Goal: Navigation & Orientation: Understand site structure

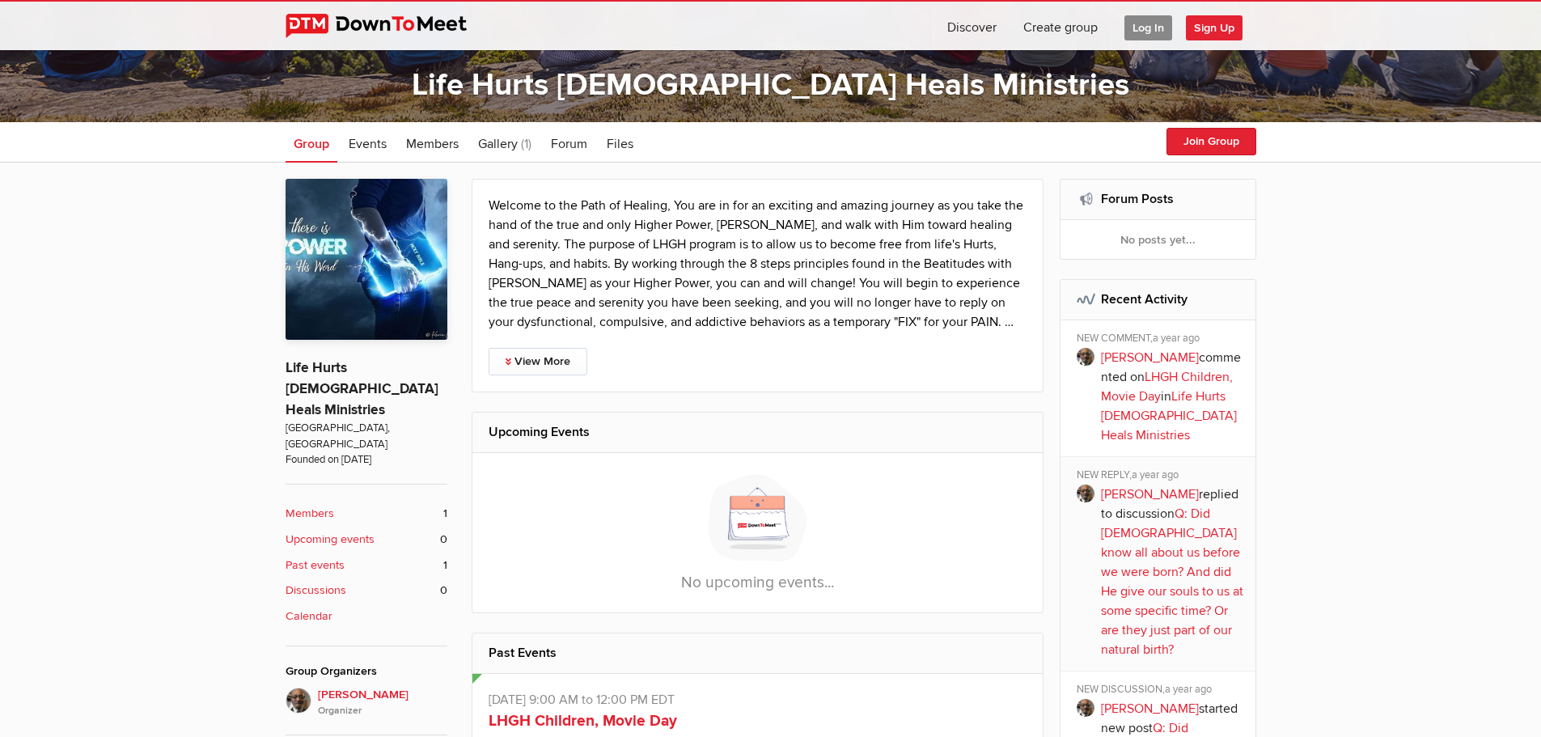
scroll to position [233, 0]
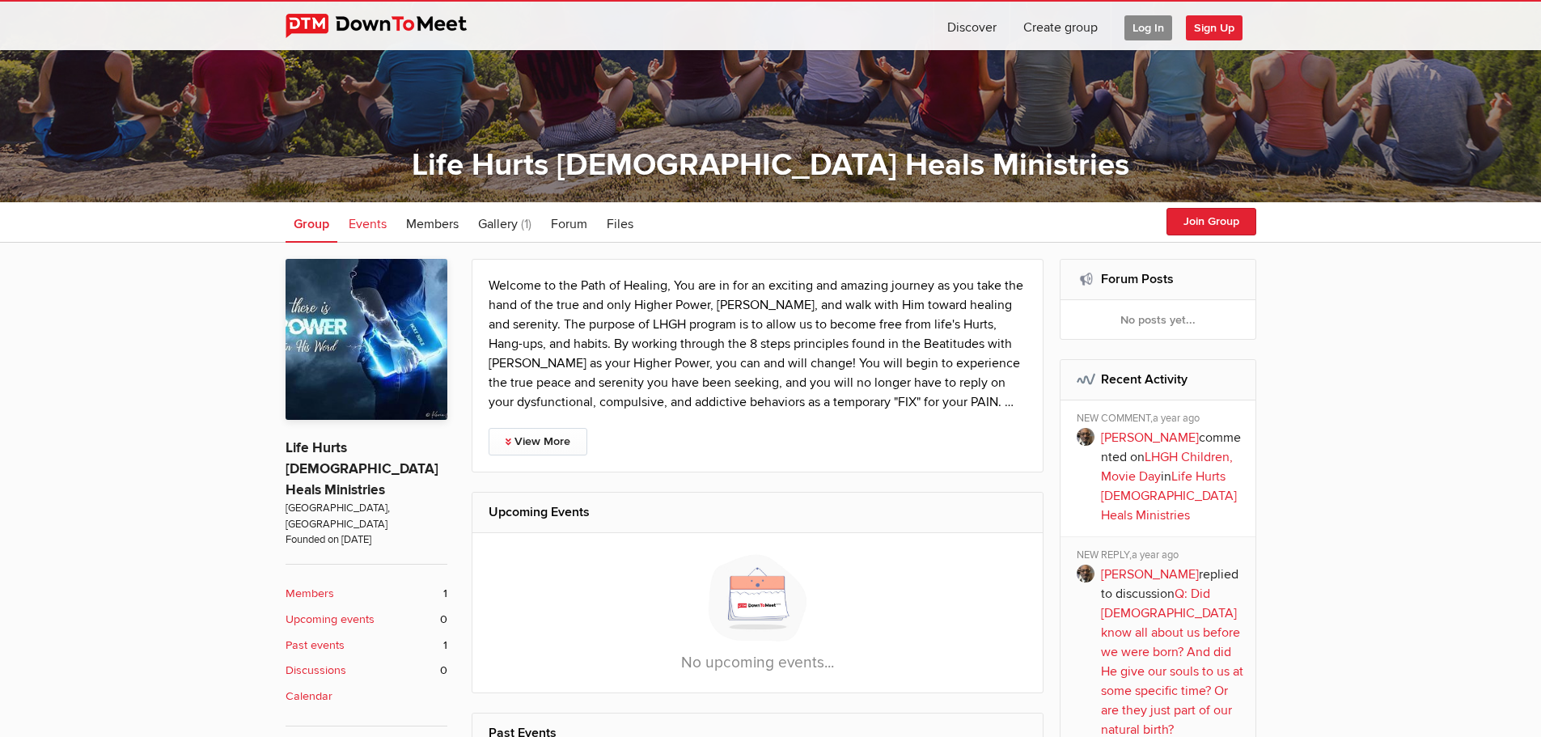
click at [370, 221] on span "Events" at bounding box center [368, 224] width 38 height 16
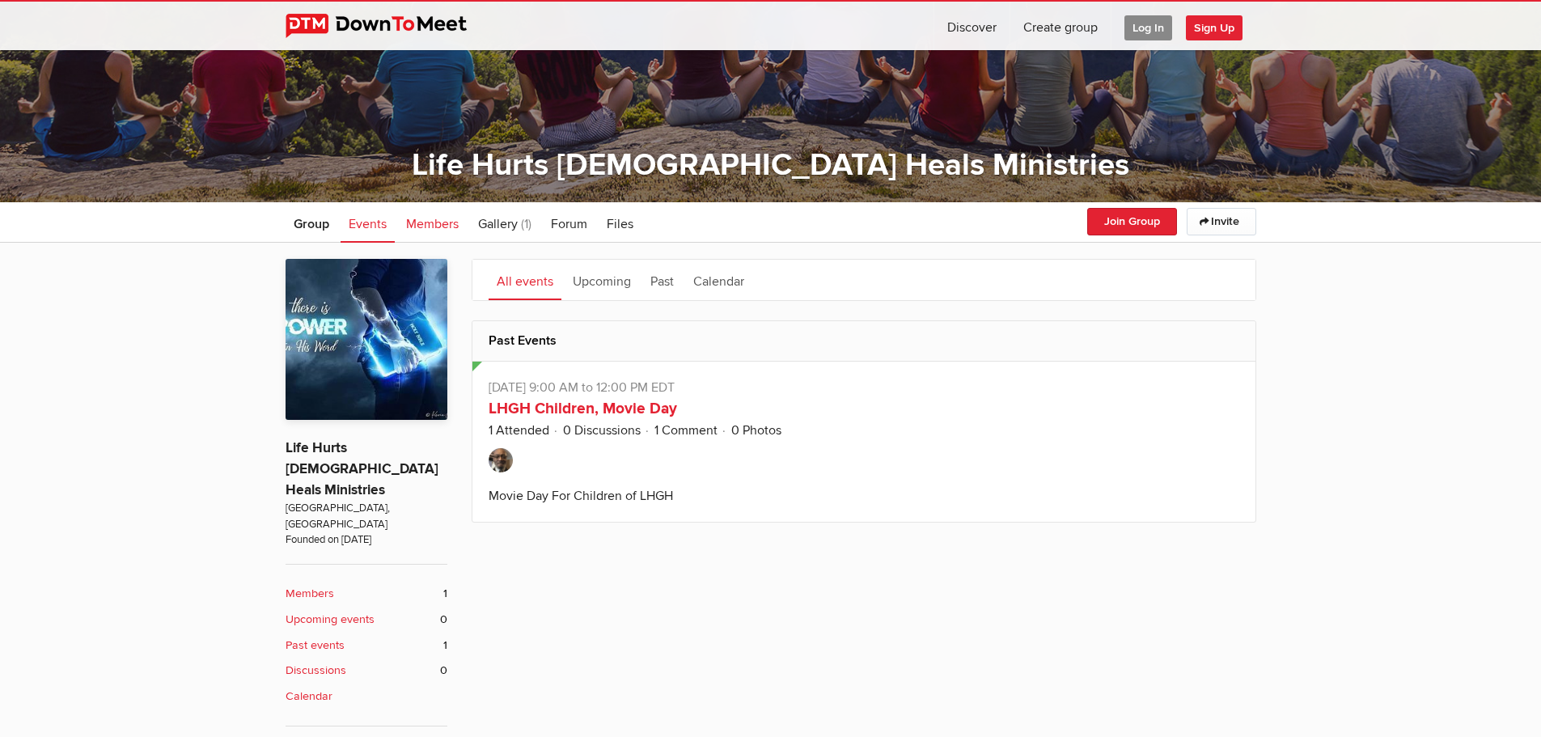
click at [429, 221] on span "Members" at bounding box center [432, 224] width 53 height 16
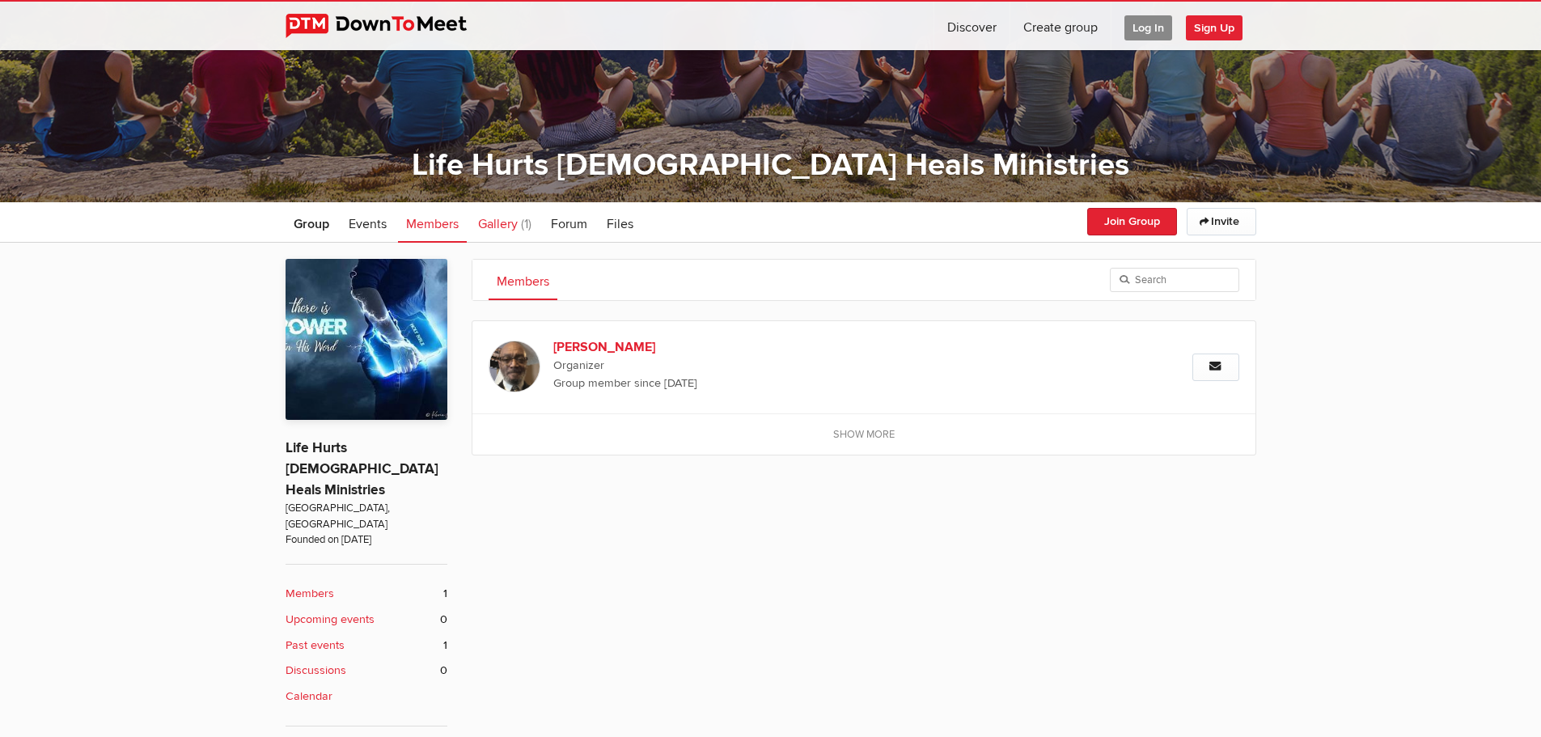
click at [505, 222] on span "Gallery" at bounding box center [498, 224] width 40 height 16
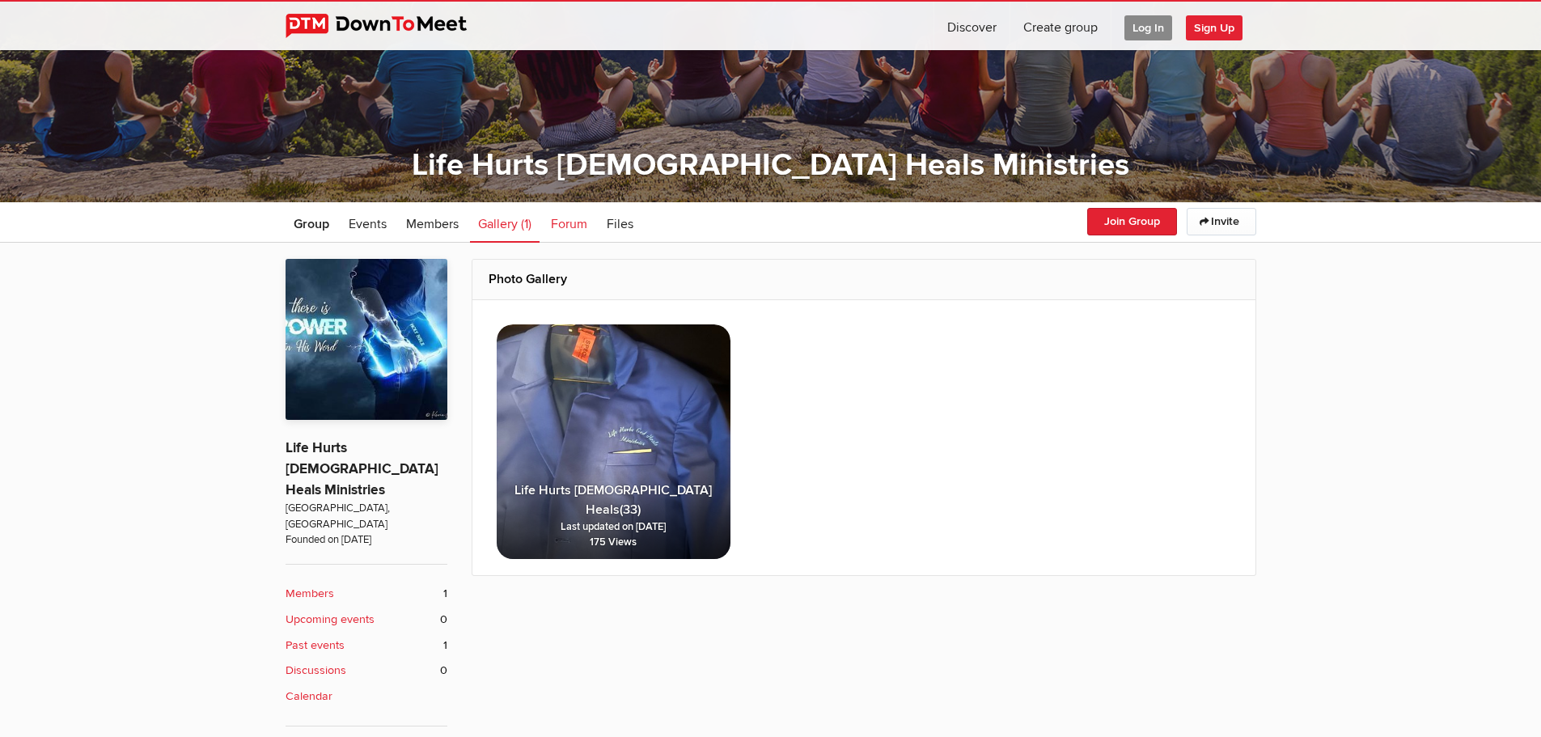
click at [568, 222] on span "Forum" at bounding box center [569, 224] width 36 height 16
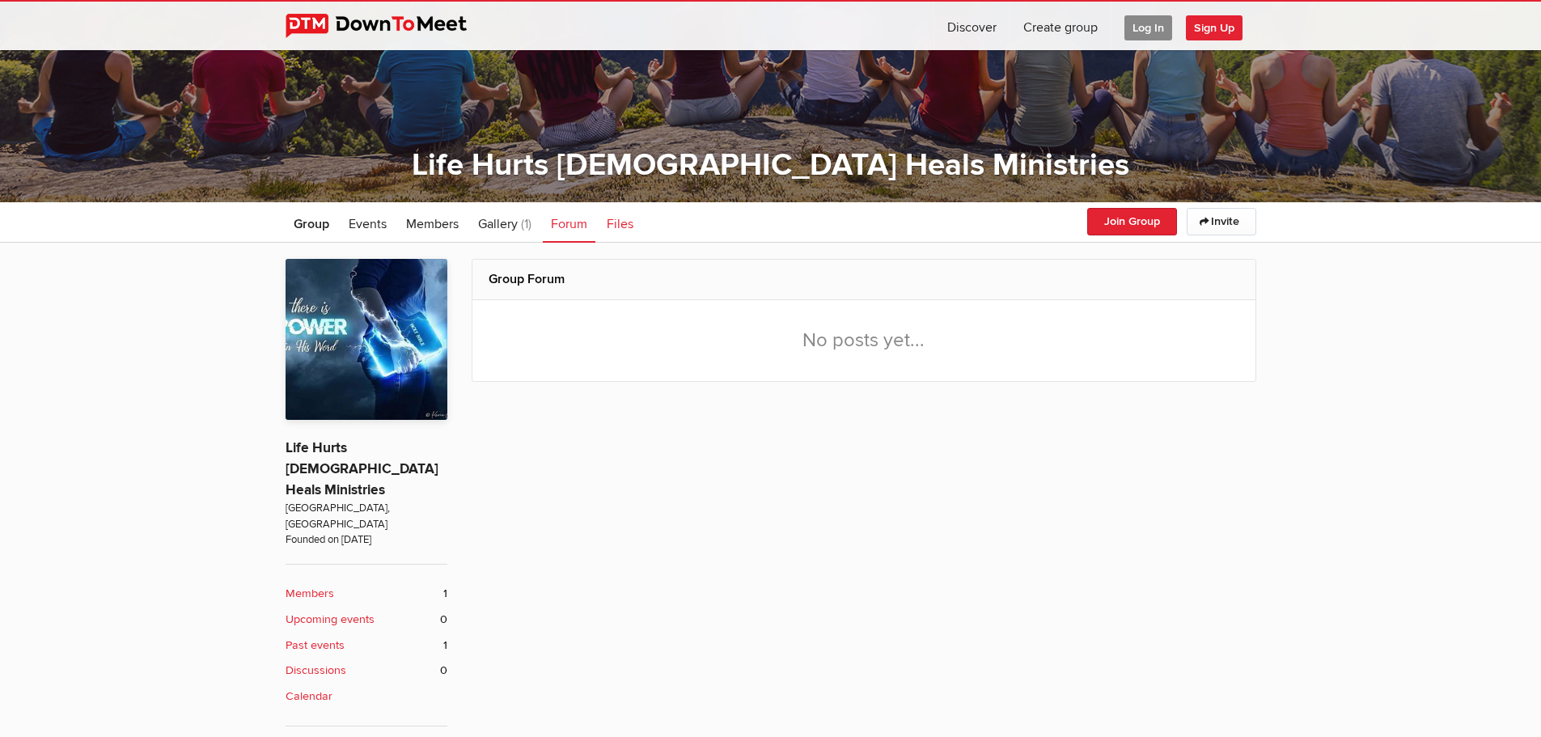
click at [619, 222] on span "Files" at bounding box center [620, 224] width 27 height 16
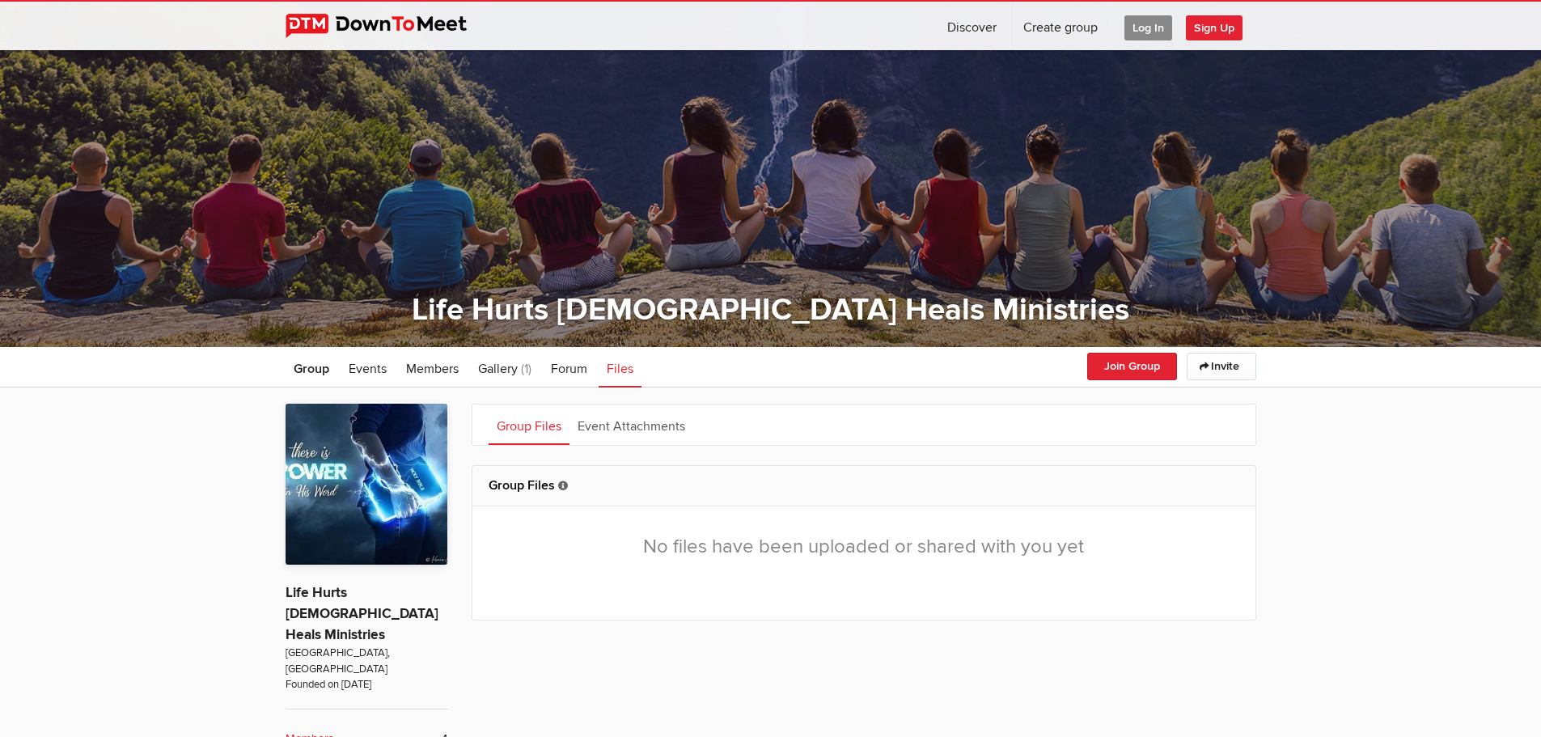
scroll to position [162, 0]
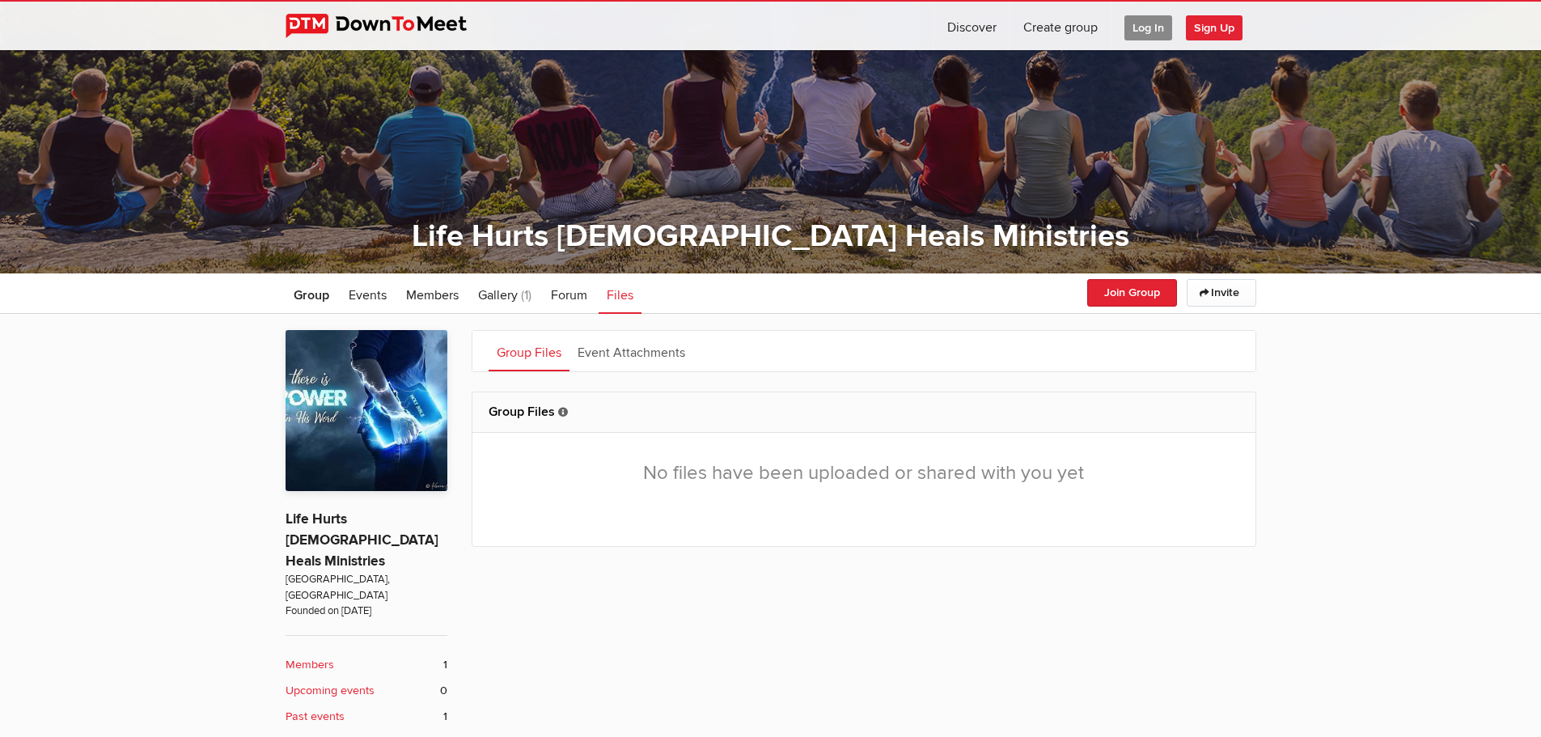
click at [380, 397] on img at bounding box center [367, 410] width 162 height 161
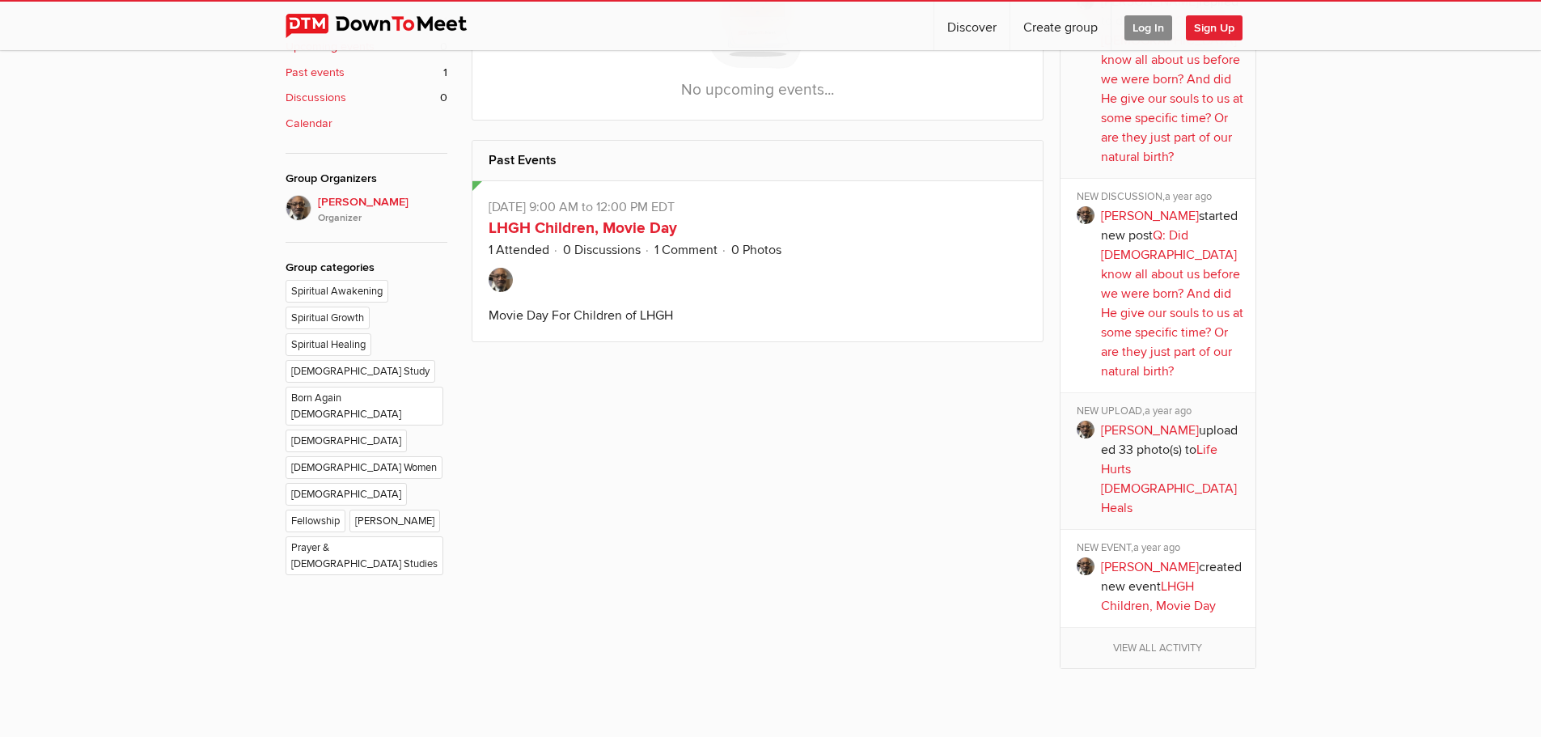
scroll to position [809, 0]
click at [405, 357] on li "[DEMOGRAPHIC_DATA] Study" at bounding box center [363, 370] width 154 height 27
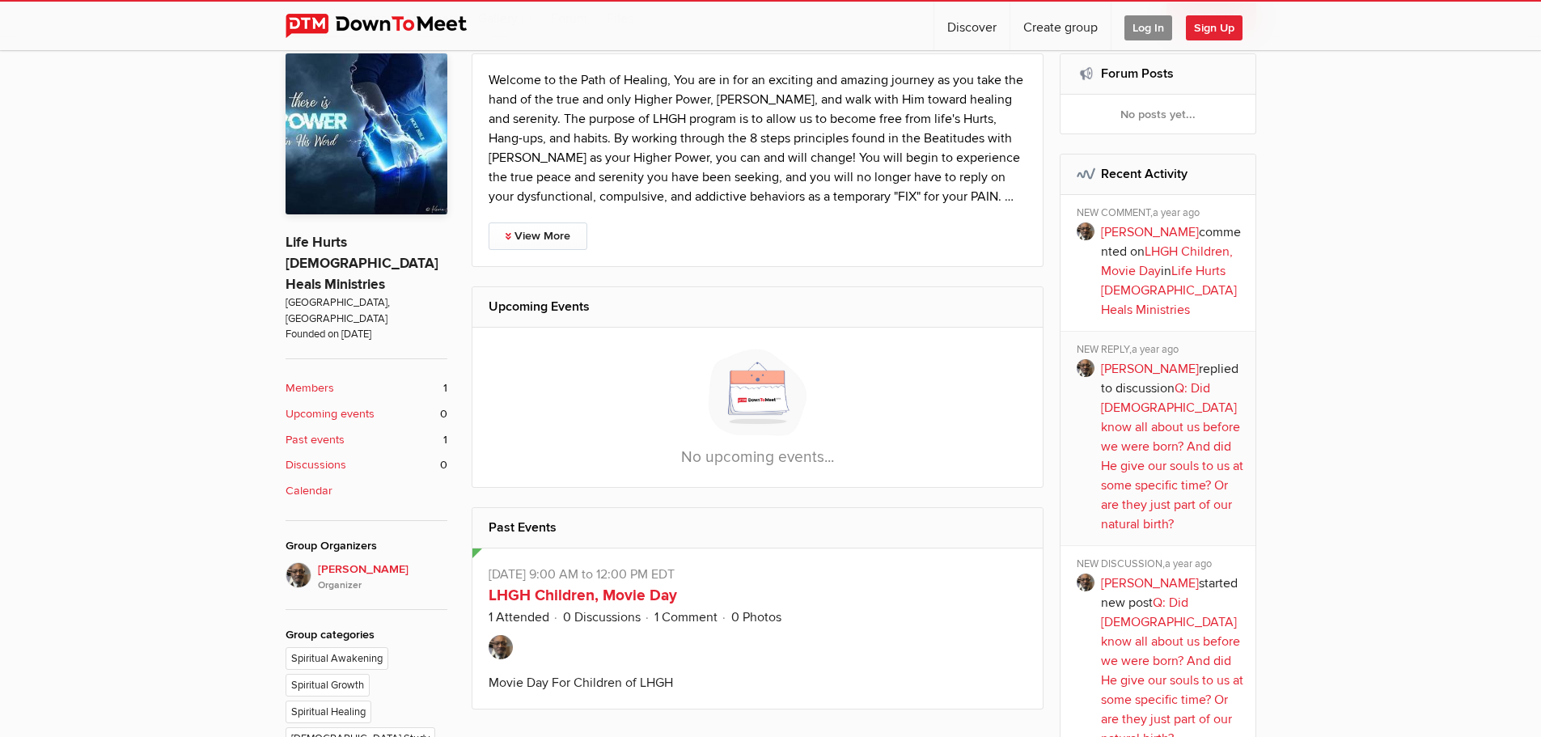
scroll to position [395, 0]
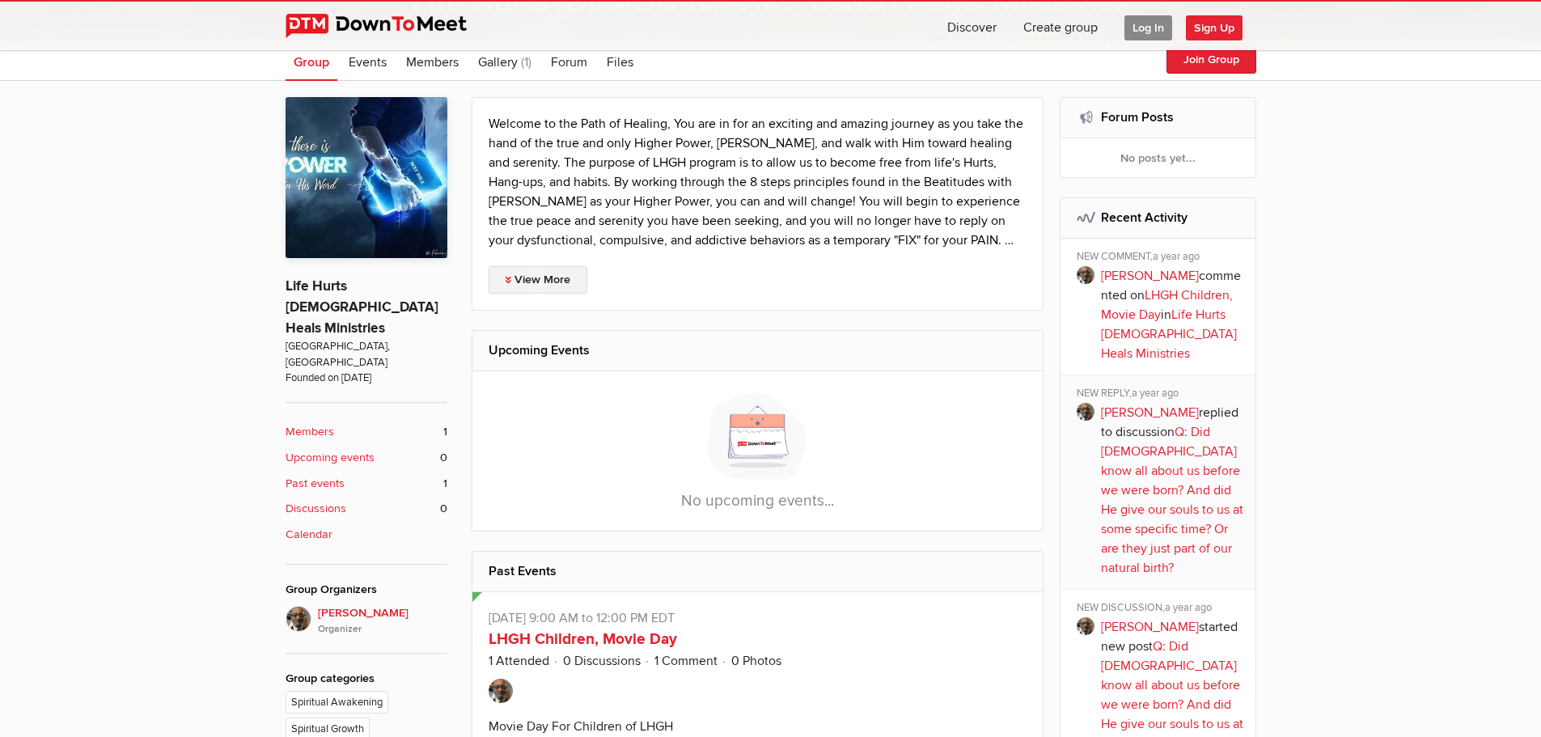
click at [539, 277] on link "View More" at bounding box center [538, 280] width 99 height 28
